Goal: Transaction & Acquisition: Purchase product/service

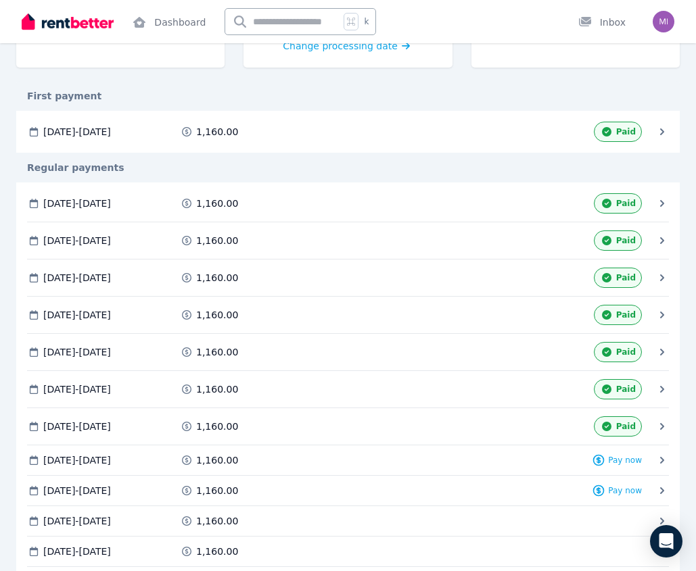
scroll to position [228, 0]
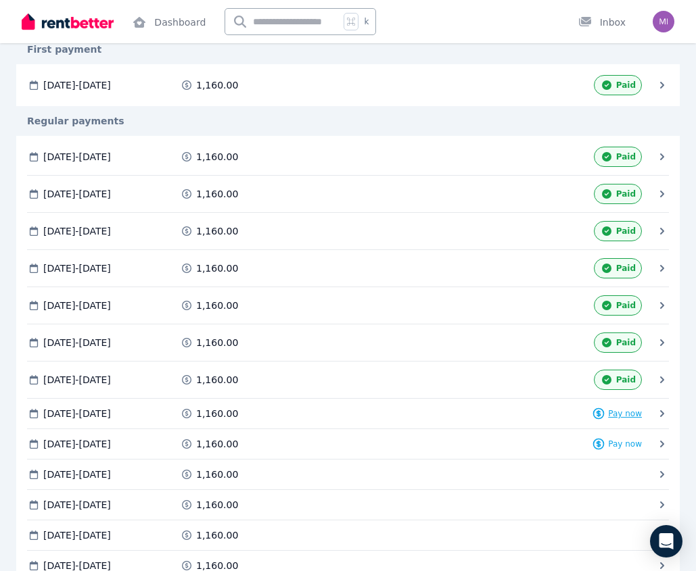
click at [627, 419] on span "Pay now" at bounding box center [625, 413] width 34 height 11
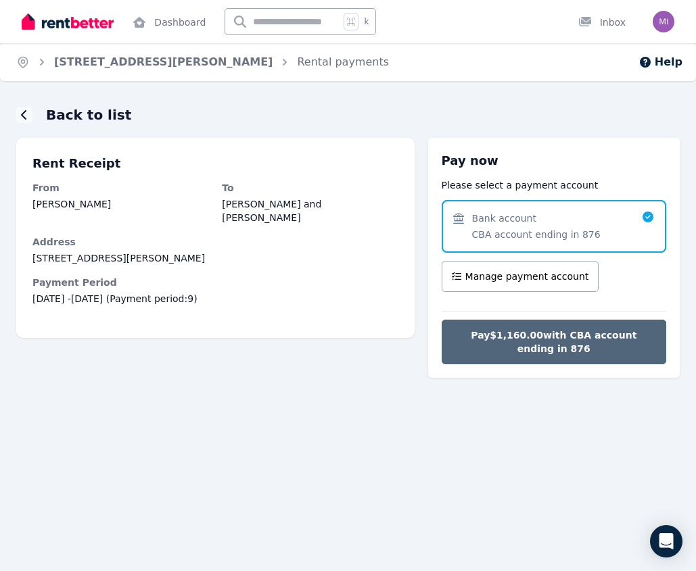
drag, startPoint x: 546, startPoint y: 331, endPoint x: 636, endPoint y: 329, distance: 89.3
click at [546, 331] on span "Pay $1,160.00 with CBA account ending in 876" at bounding box center [554, 342] width 196 height 27
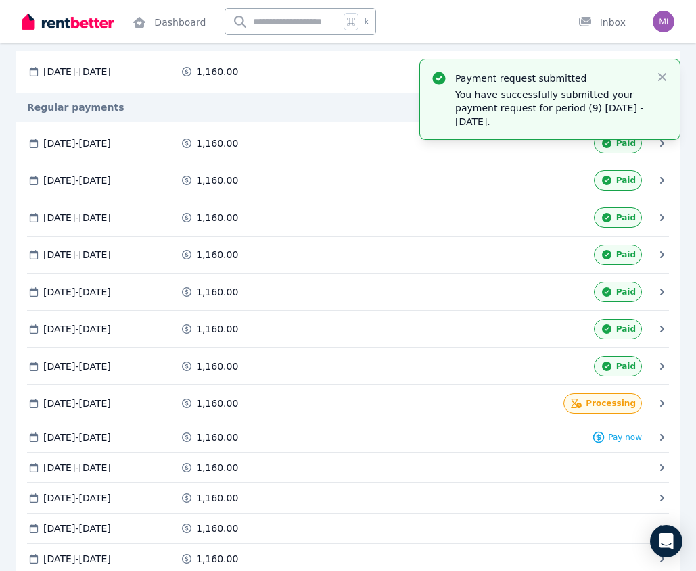
scroll to position [237, 0]
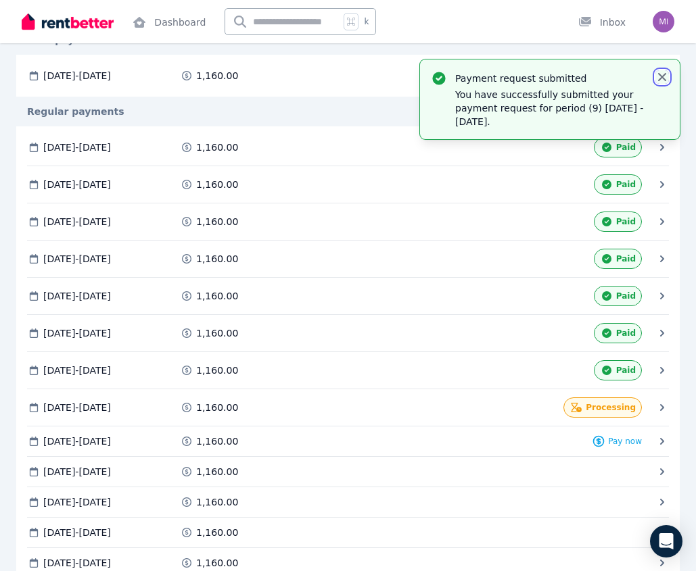
click at [664, 76] on icon "button" at bounding box center [662, 77] width 14 height 14
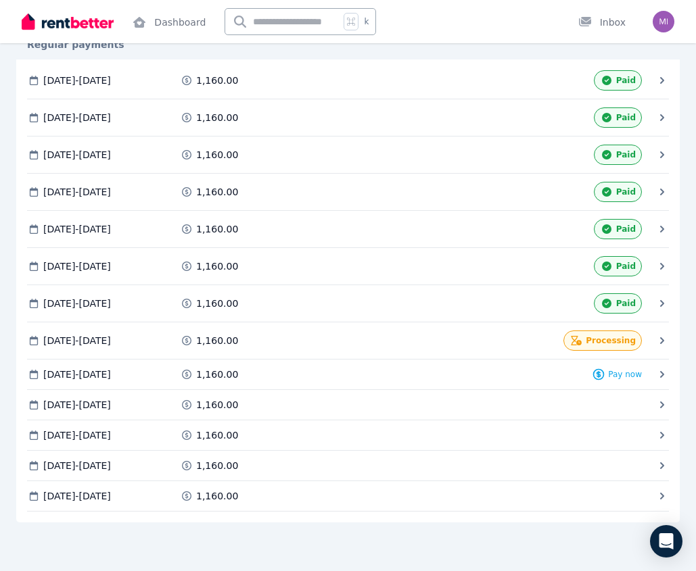
scroll to position [0, 0]
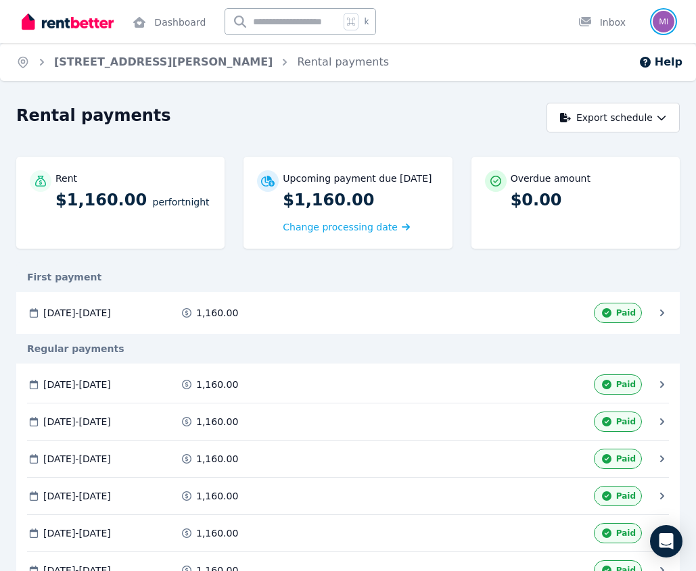
drag, startPoint x: 669, startPoint y: 16, endPoint x: 664, endPoint y: 31, distance: 15.6
click at [669, 16] on img "button" at bounding box center [664, 22] width 22 height 22
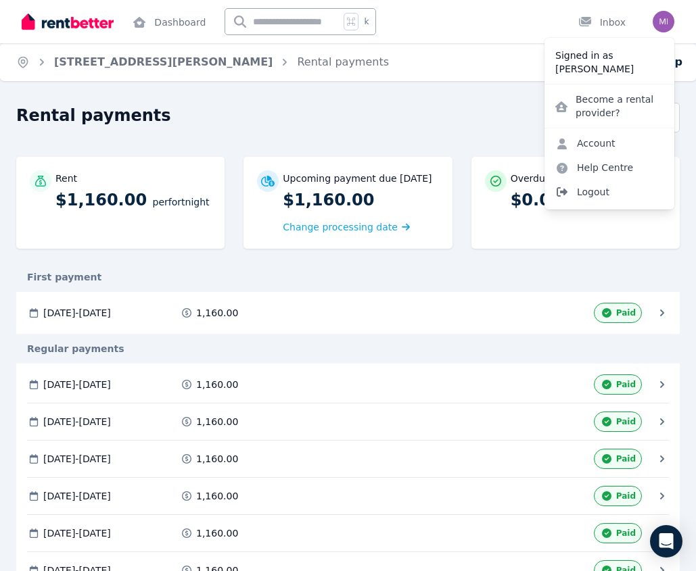
drag, startPoint x: 586, startPoint y: 197, endPoint x: 591, endPoint y: 186, distance: 12.7
click at [586, 197] on span "Logout" at bounding box center [609, 192] width 130 height 24
